Goal: Transaction & Acquisition: Purchase product/service

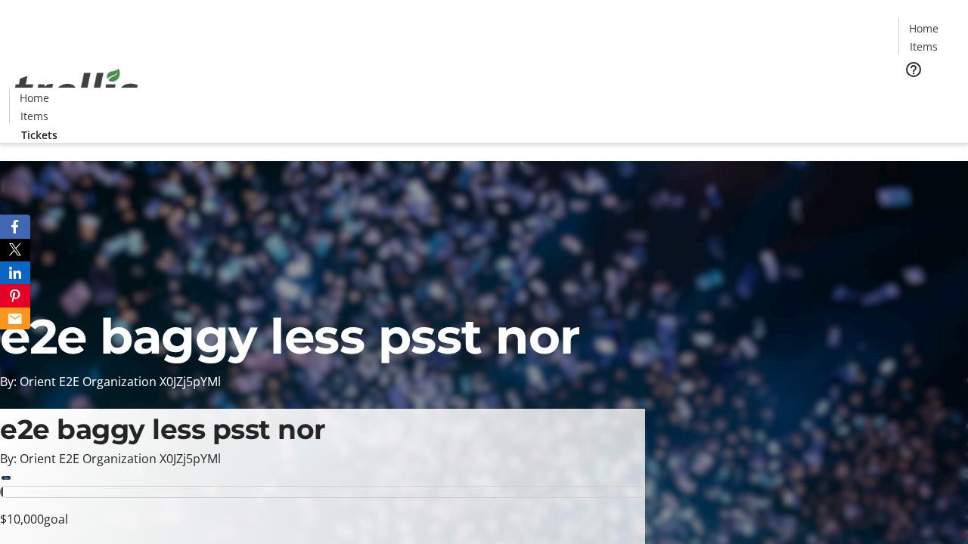
click at [910, 88] on span "Tickets" at bounding box center [928, 96] width 36 height 16
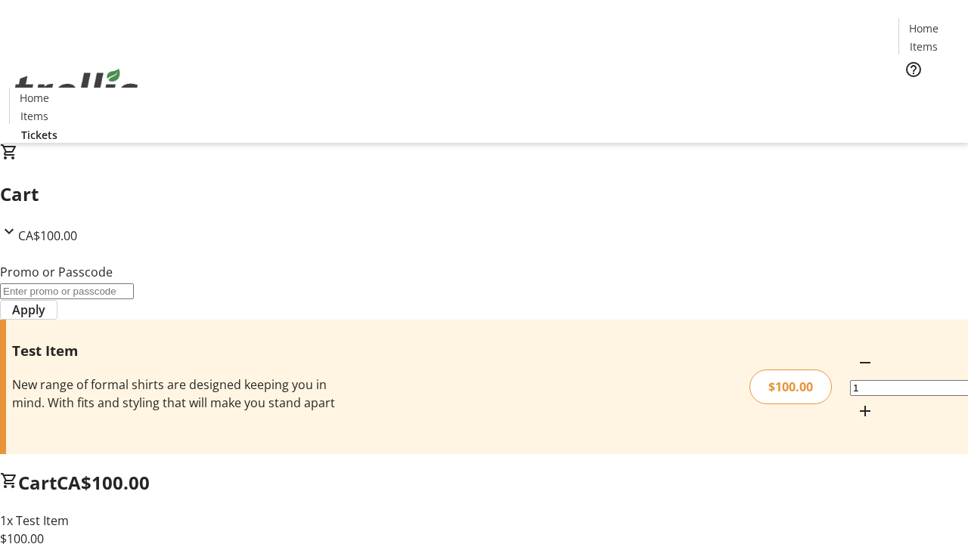
type input "FLAT"
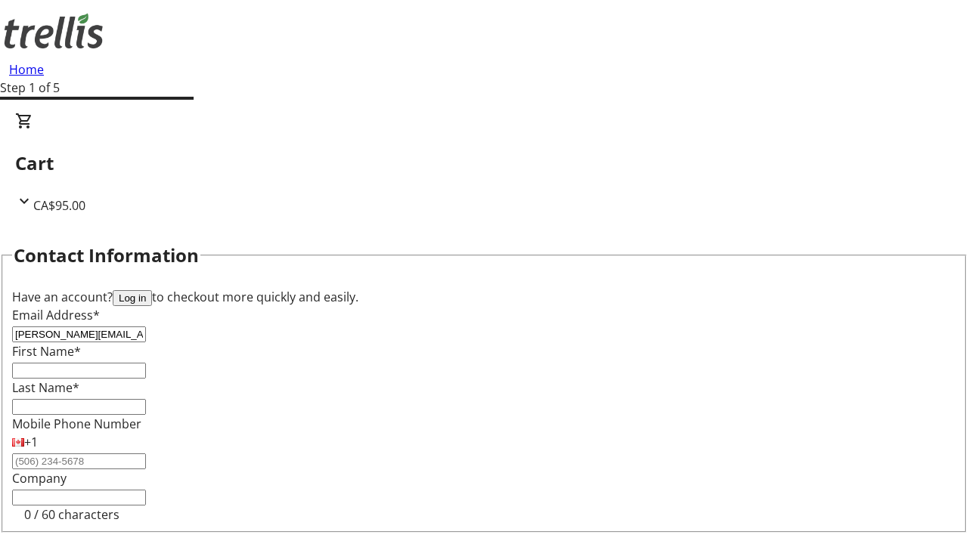
type input "[PERSON_NAME][EMAIL_ADDRESS][DOMAIN_NAME]"
type input "[PERSON_NAME]"
type input "Bode"
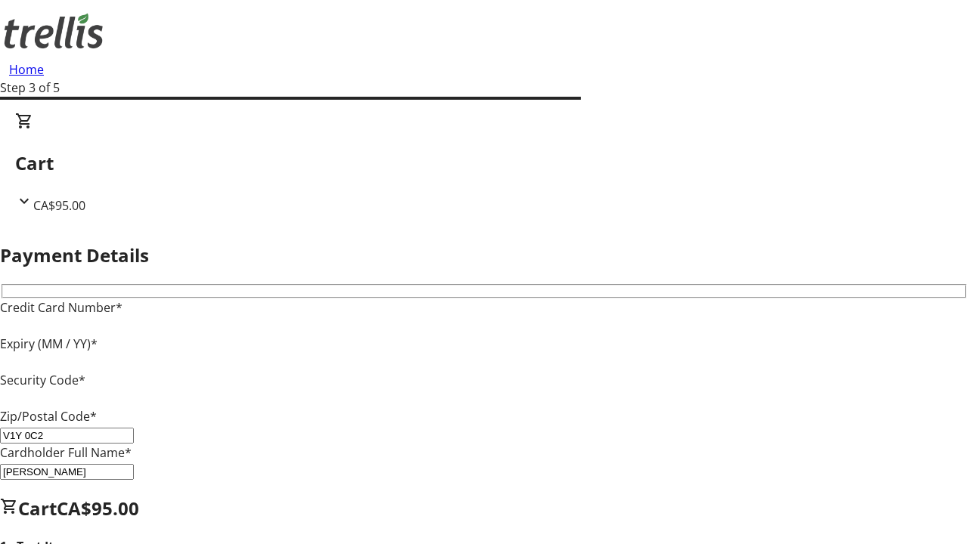
type input "V1Y 0C2"
